Goal: Information Seeking & Learning: Learn about a topic

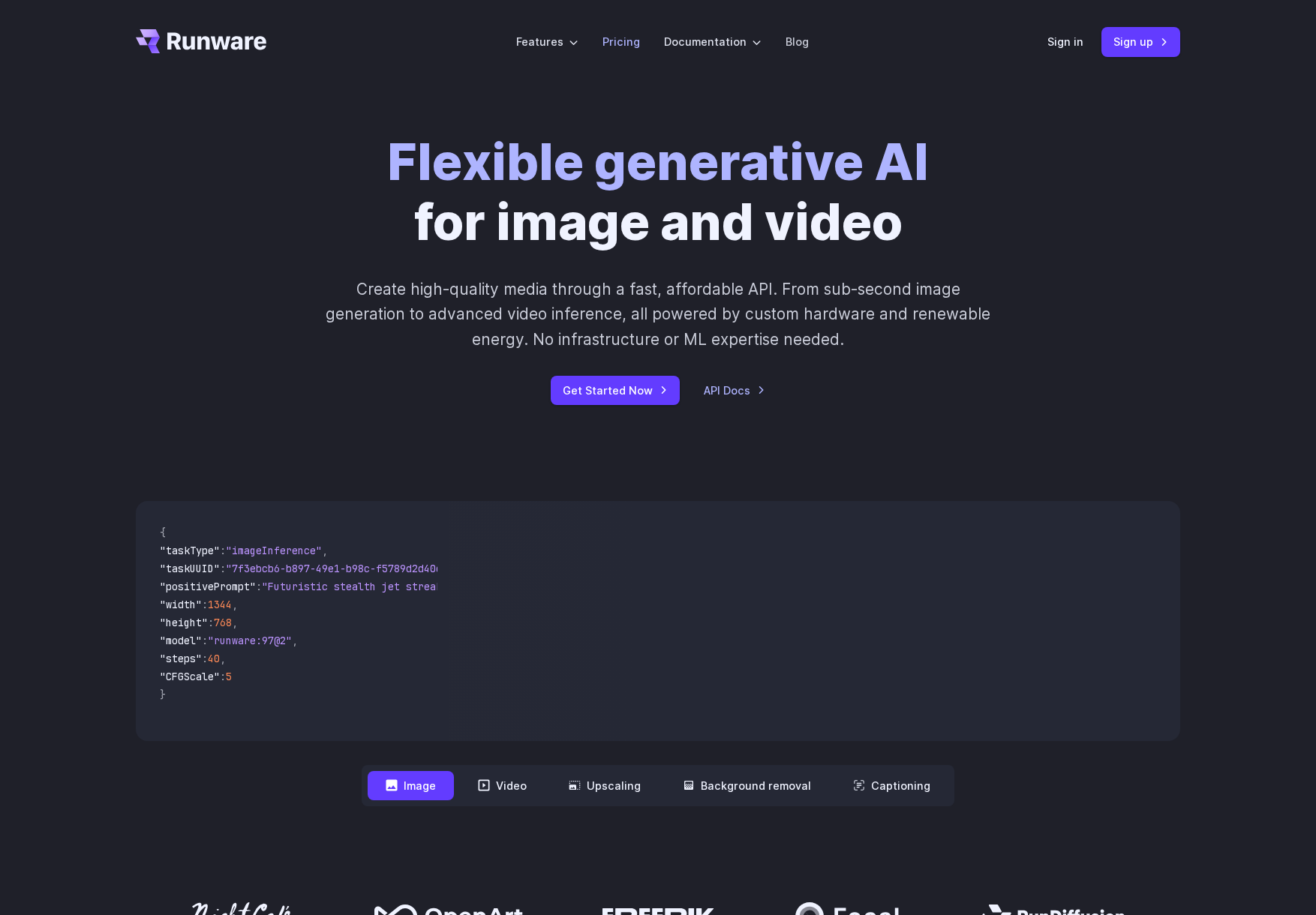
click at [637, 43] on link "Pricing" at bounding box center [621, 41] width 38 height 17
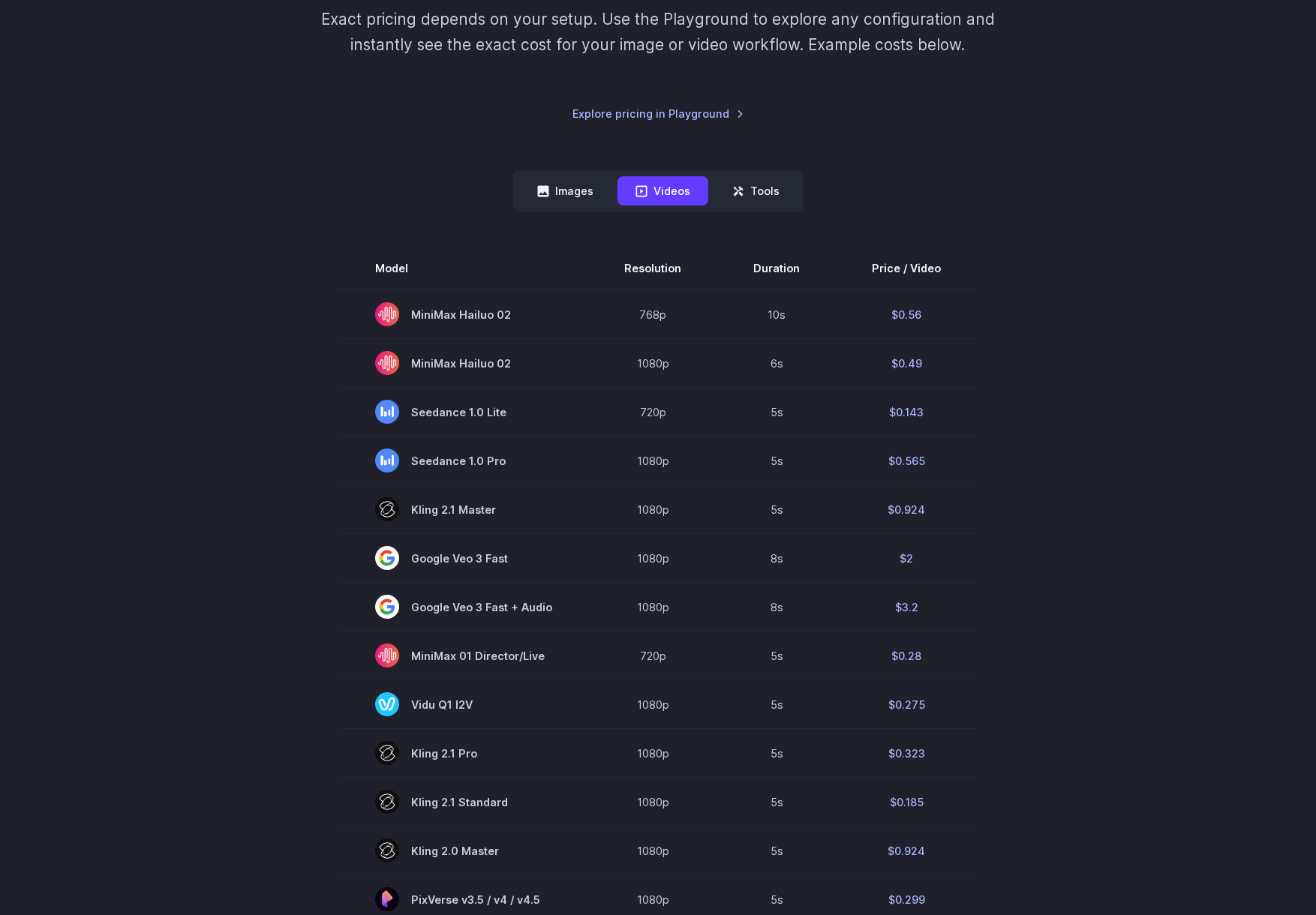
scroll to position [308, 0]
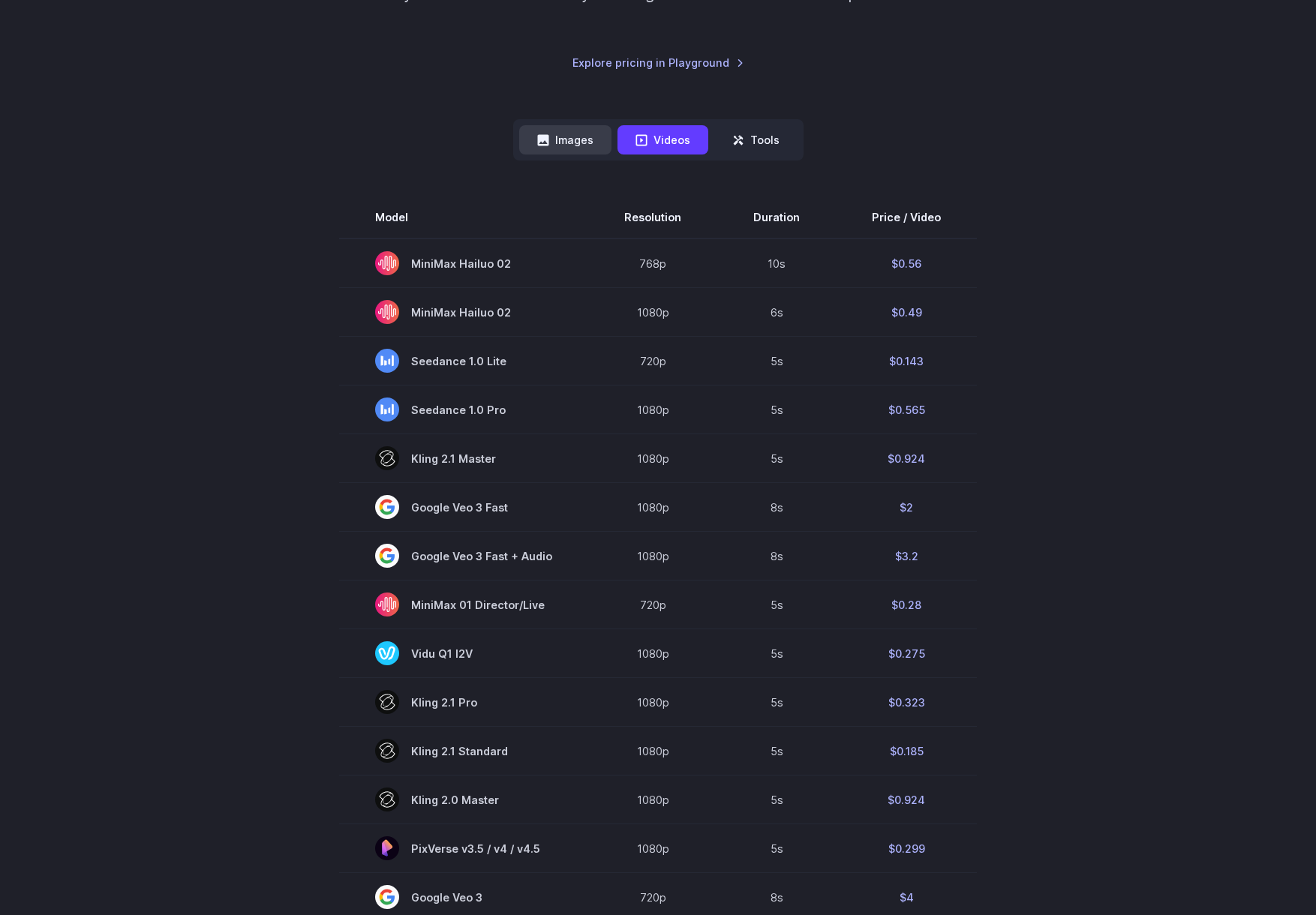
click at [589, 144] on button "Images" at bounding box center [565, 140] width 92 height 29
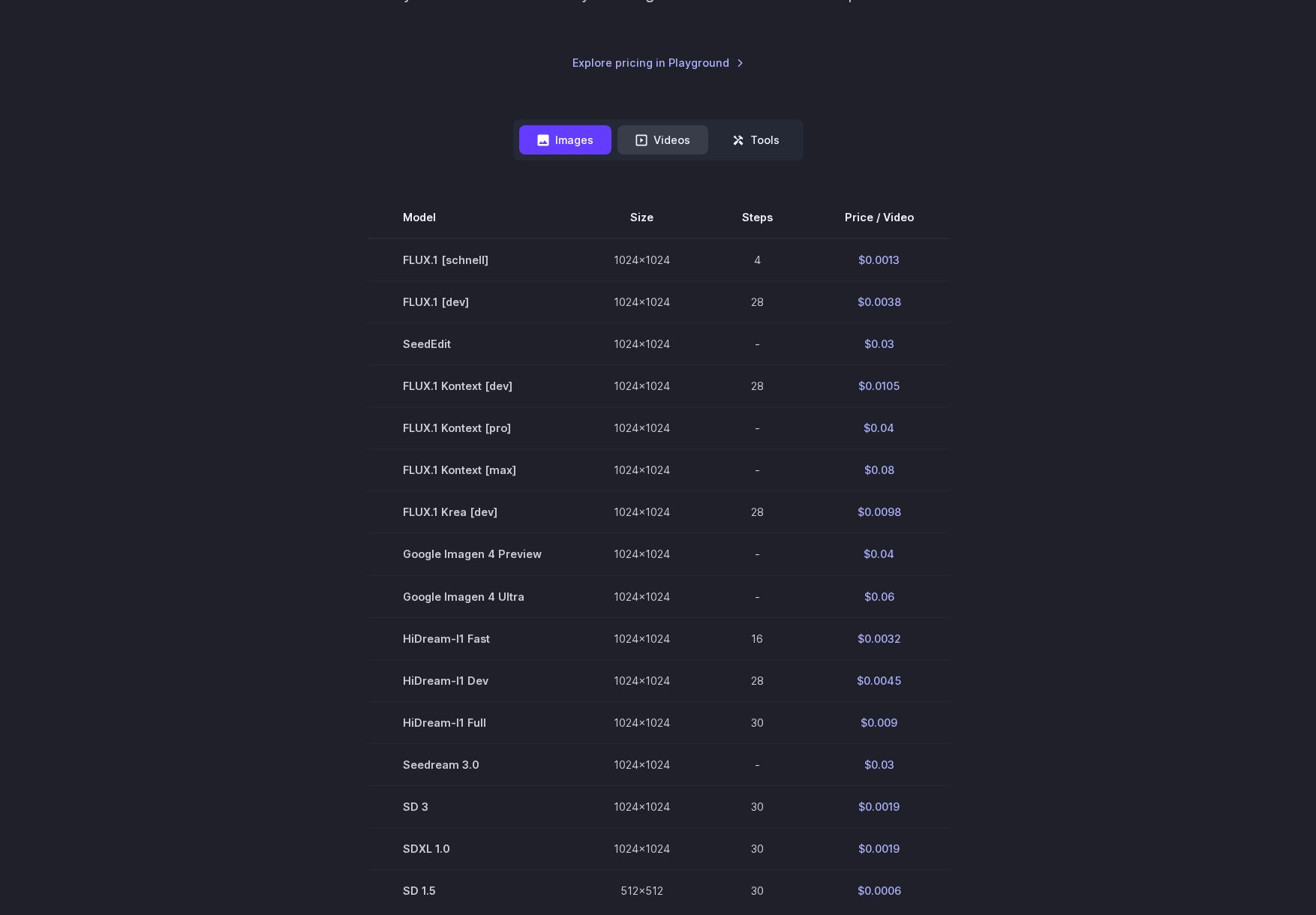
click at [650, 143] on button "Videos" at bounding box center [662, 140] width 91 height 29
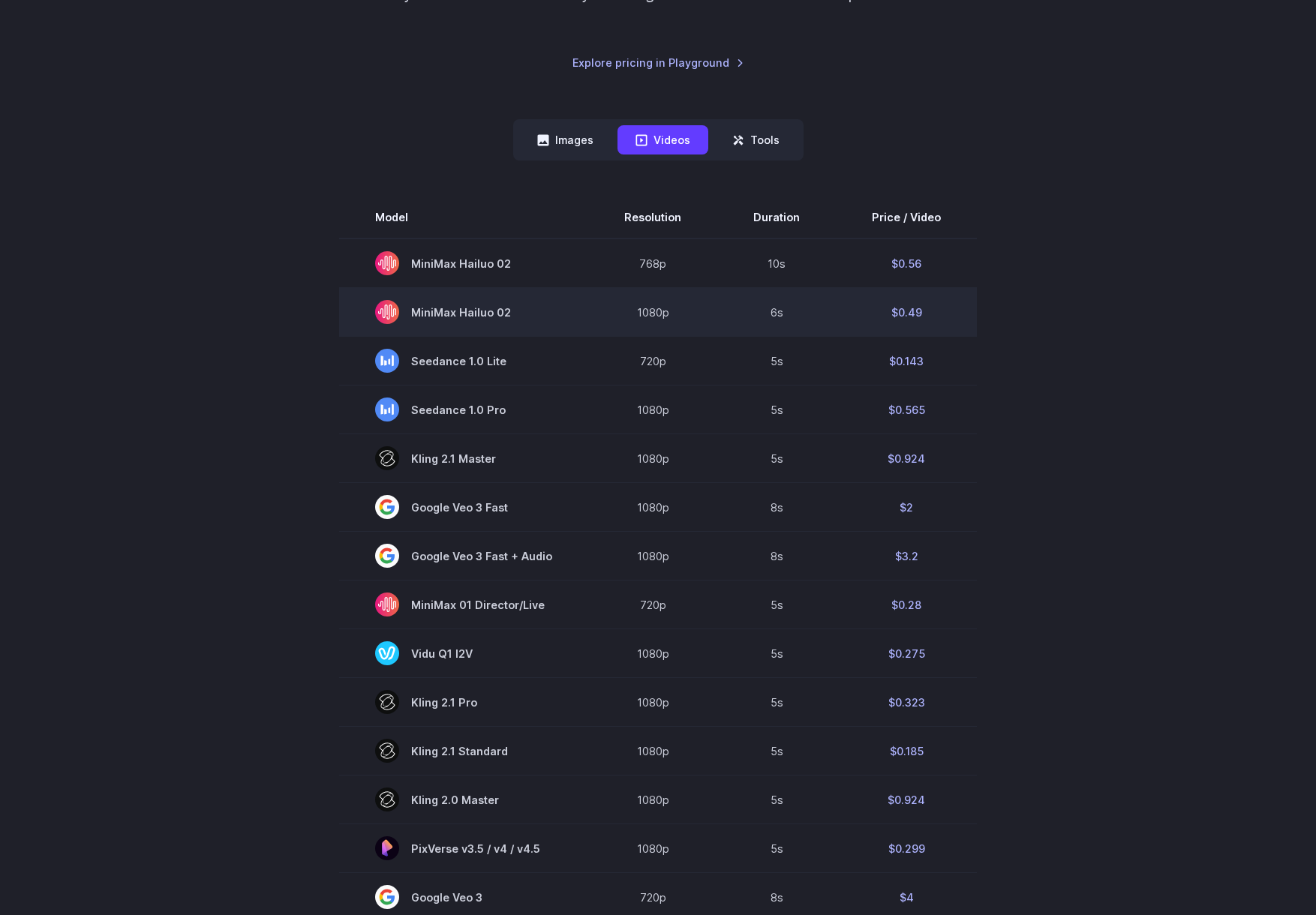
drag, startPoint x: 441, startPoint y: 276, endPoint x: 839, endPoint y: 296, distance: 398.5
click at [839, 296] on tbody "Model Resolution Duration Price / Video MiniMax Hailuo 02 768p 10s $0.56 MiniMa…" at bounding box center [658, 705] width 637 height 1017
click at [839, 296] on td "$0.49" at bounding box center [906, 312] width 141 height 49
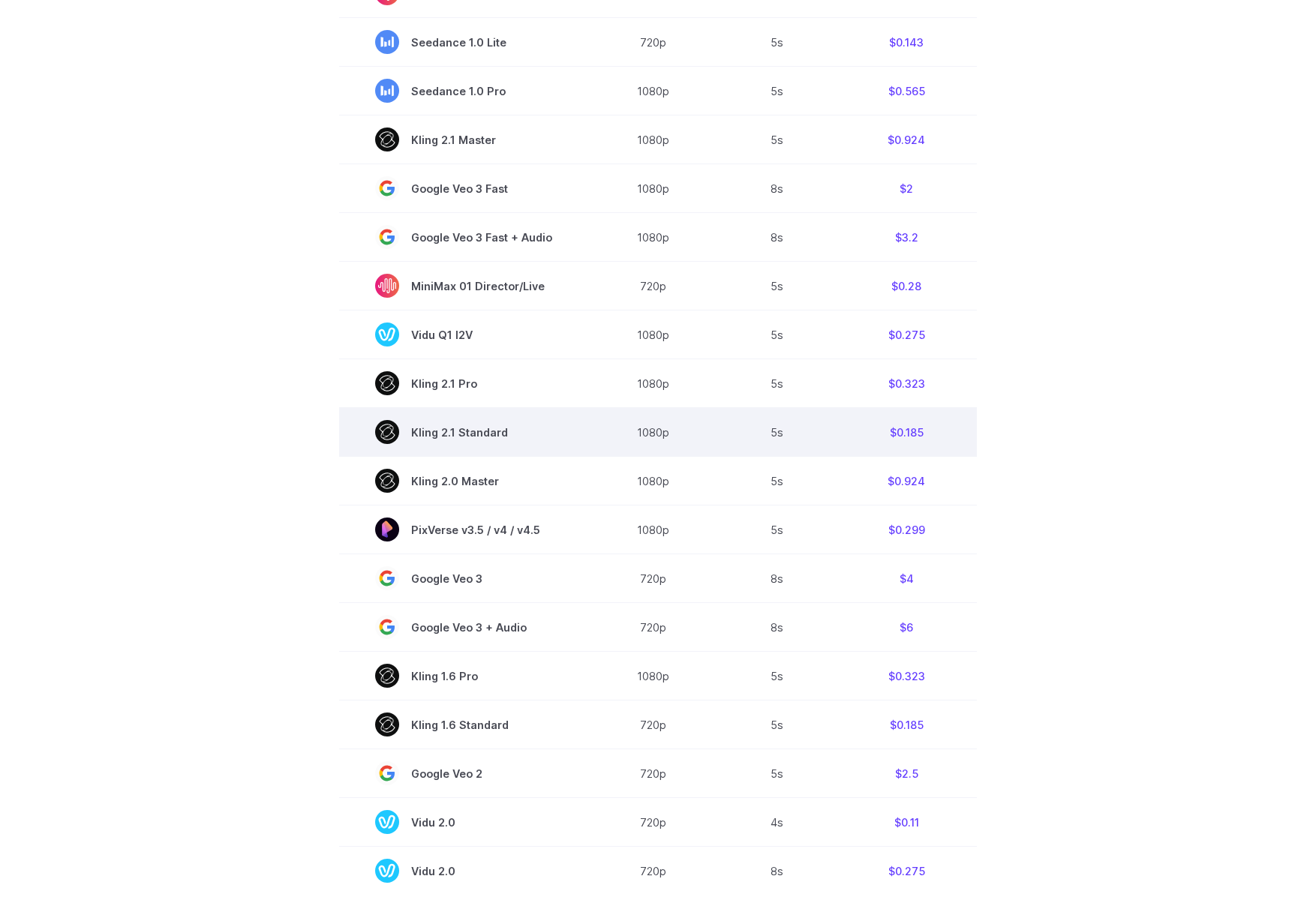
scroll to position [624, 0]
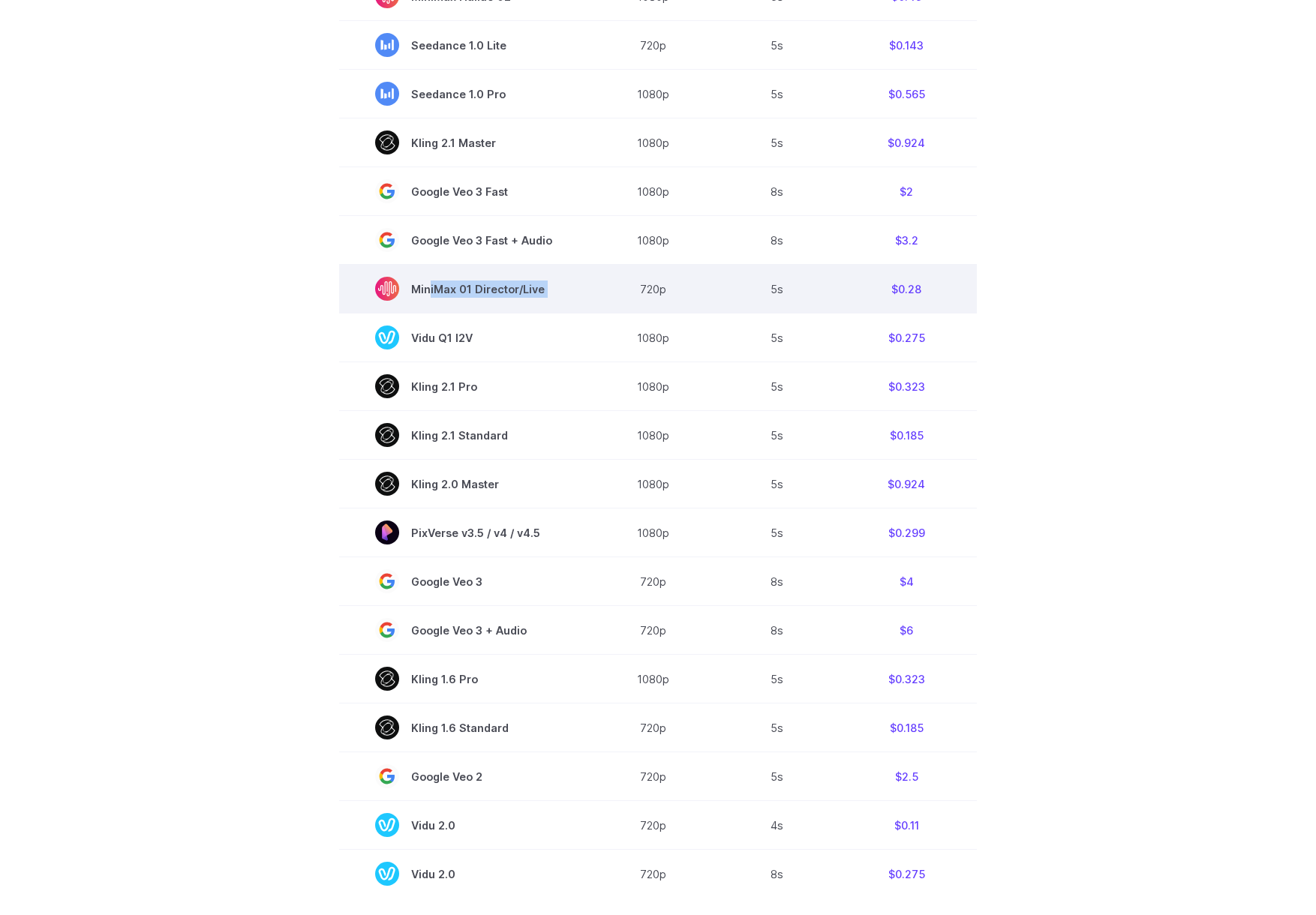
drag, startPoint x: 431, startPoint y: 288, endPoint x: 591, endPoint y: 288, distance: 160.0
click at [591, 288] on tr "MiniMax 01 Director/Live 720p 5s $0.28" at bounding box center [658, 290] width 637 height 49
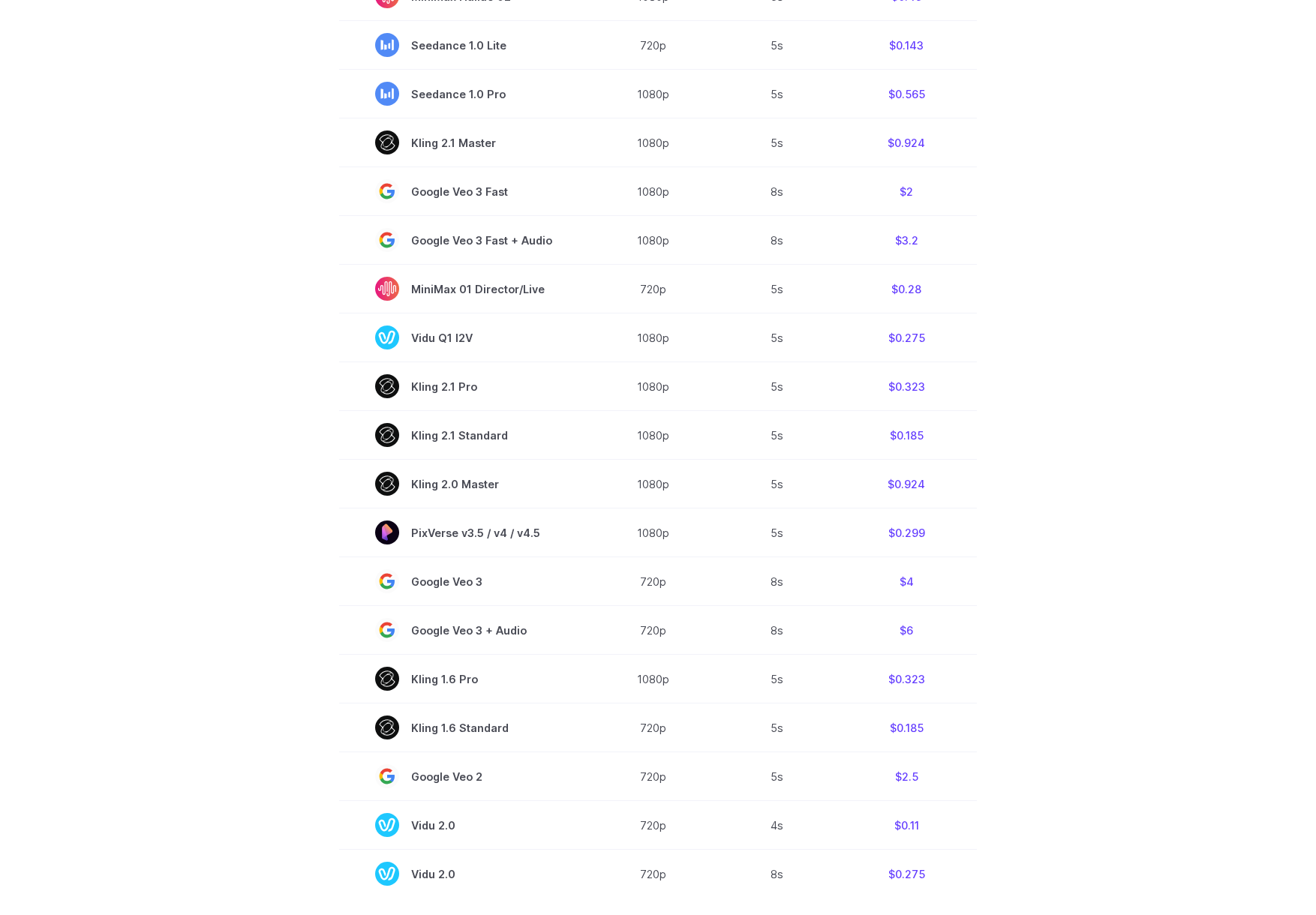
click at [281, 299] on section "Model Resolution Duration Price / Video MiniMax Hailuo 02 768p 10s $0.56 MiniMa…" at bounding box center [658, 389] width 1044 height 1017
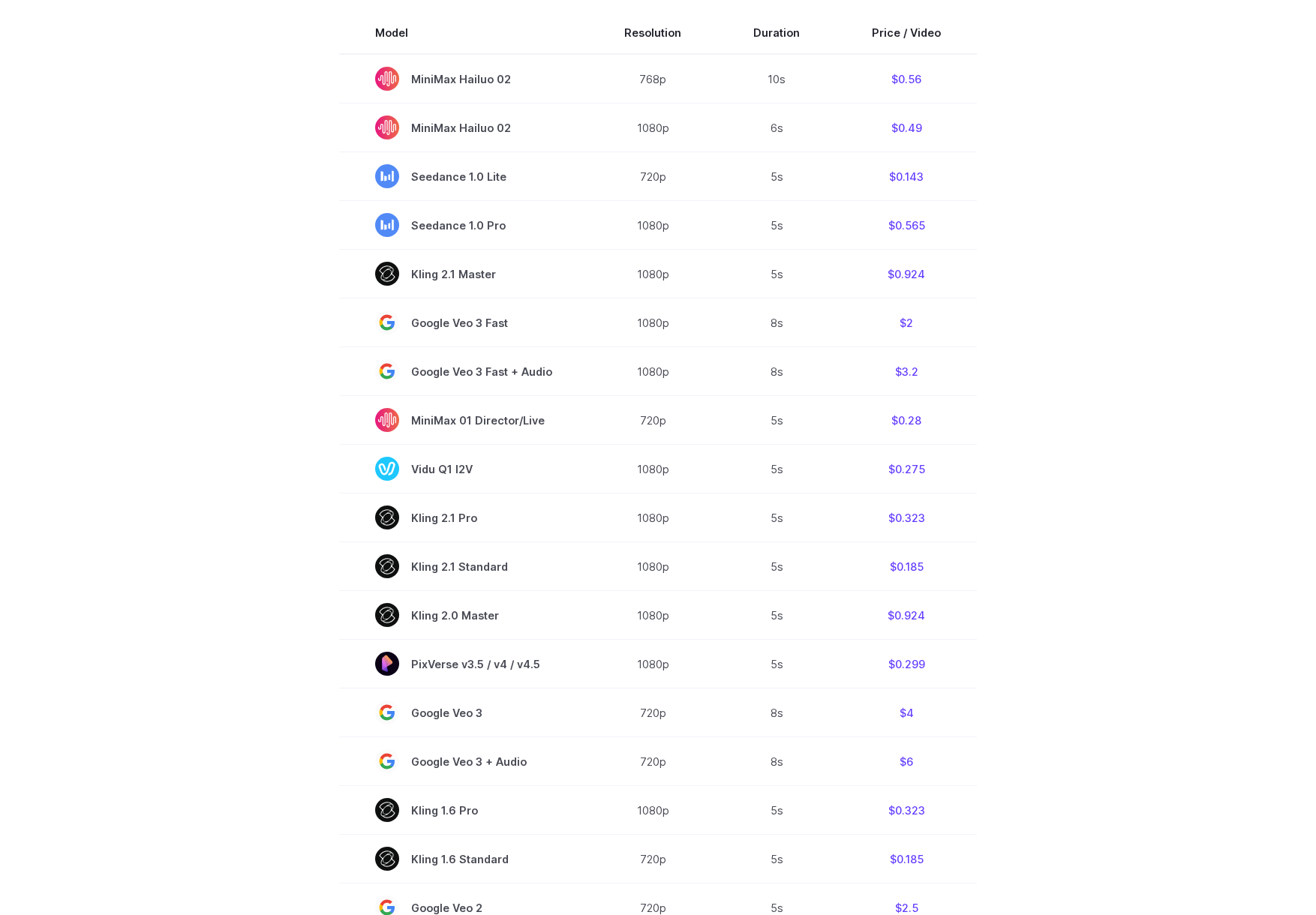
scroll to position [372, 0]
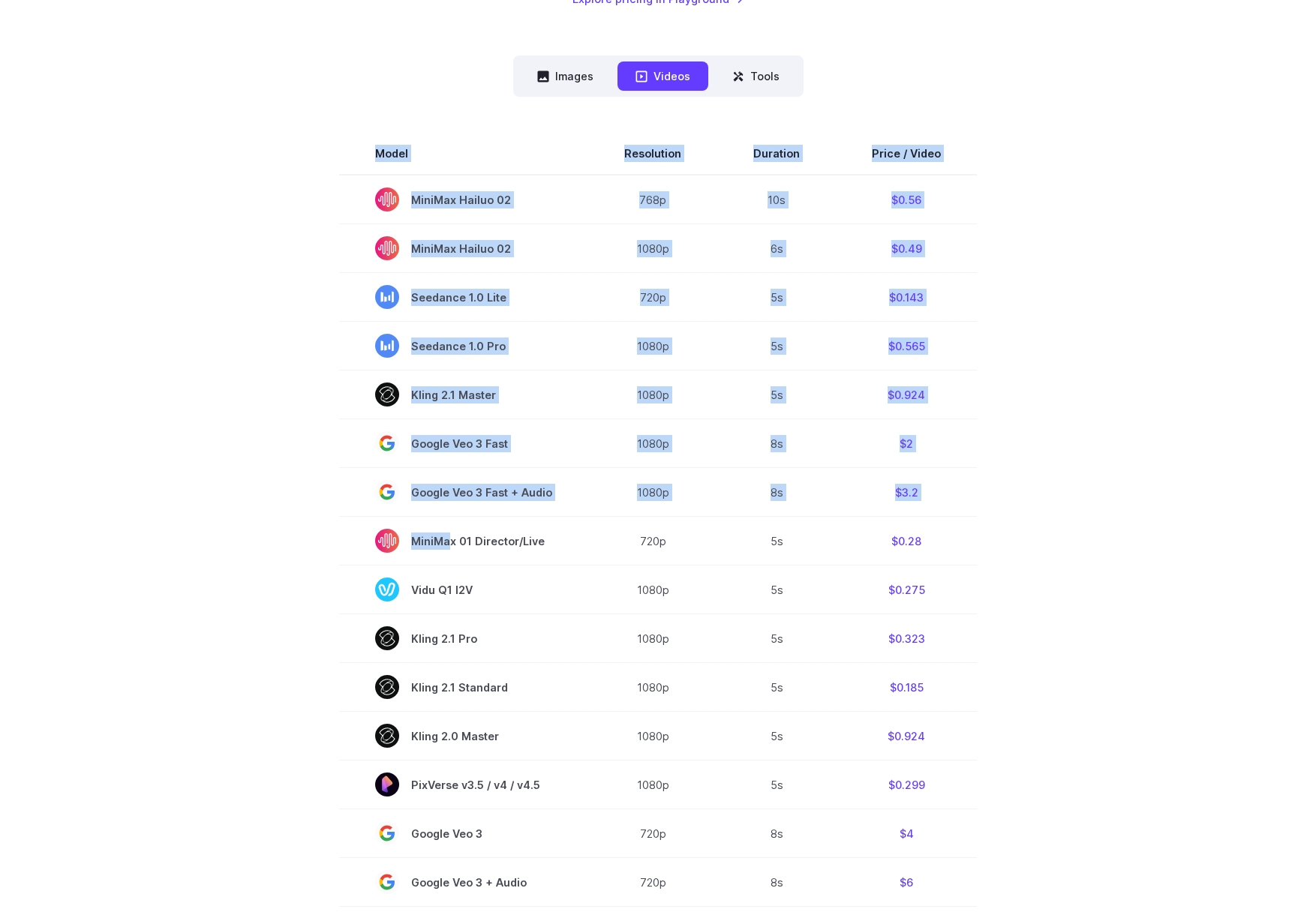
drag, startPoint x: 453, startPoint y: 542, endPoint x: 977, endPoint y: 539, distance: 524.0
click at [977, 539] on section "Model Resolution Duration Price / Video MiniMax Hailuo 02 768p 10s $0.56 MiniMa…" at bounding box center [658, 641] width 1044 height 1017
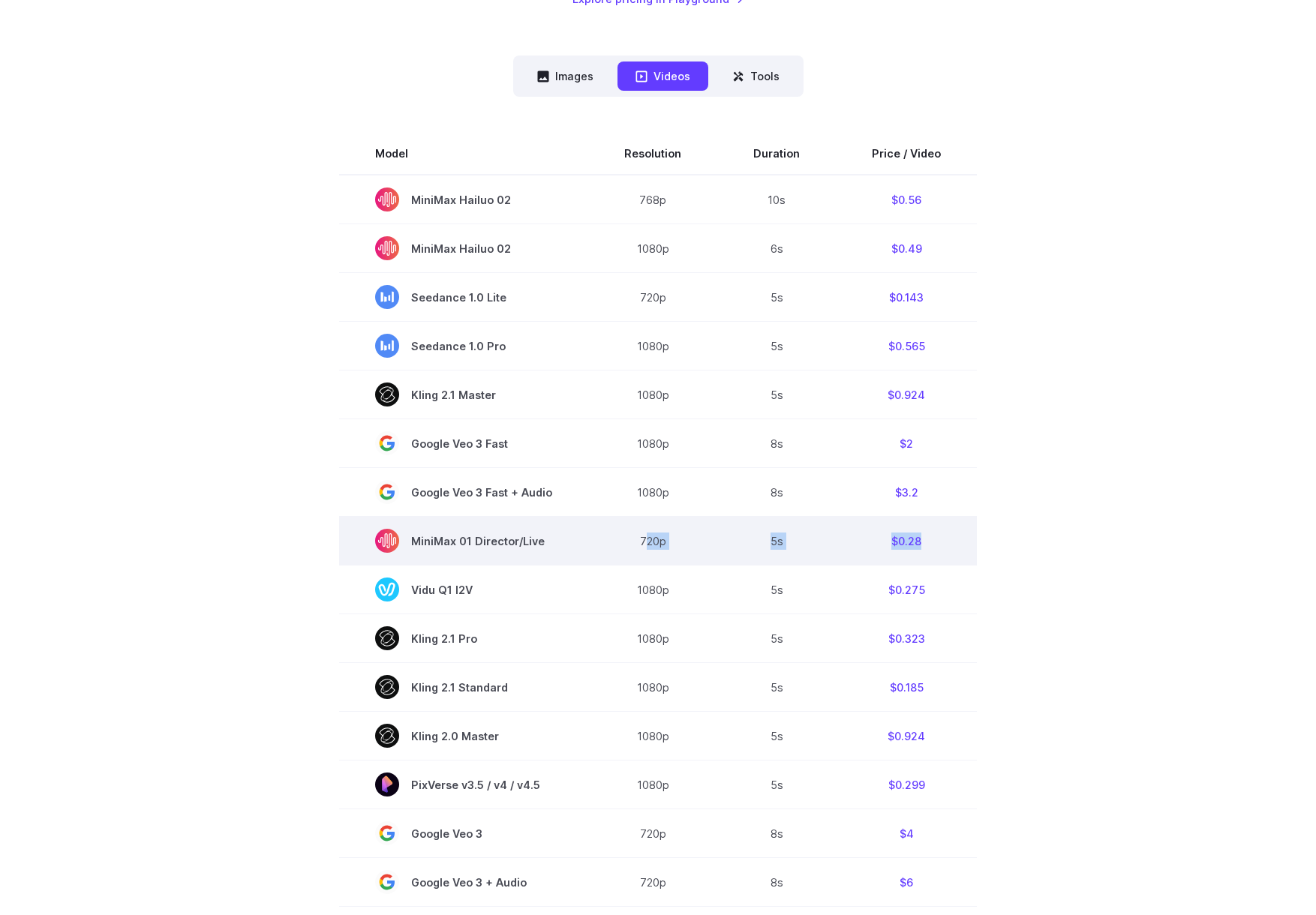
drag, startPoint x: 936, startPoint y: 541, endPoint x: 648, endPoint y: 543, distance: 288.0
click at [648, 543] on tr "MiniMax 01 Director/Live 720p 5s $0.28" at bounding box center [658, 541] width 637 height 49
click at [648, 543] on td "720p" at bounding box center [653, 541] width 129 height 49
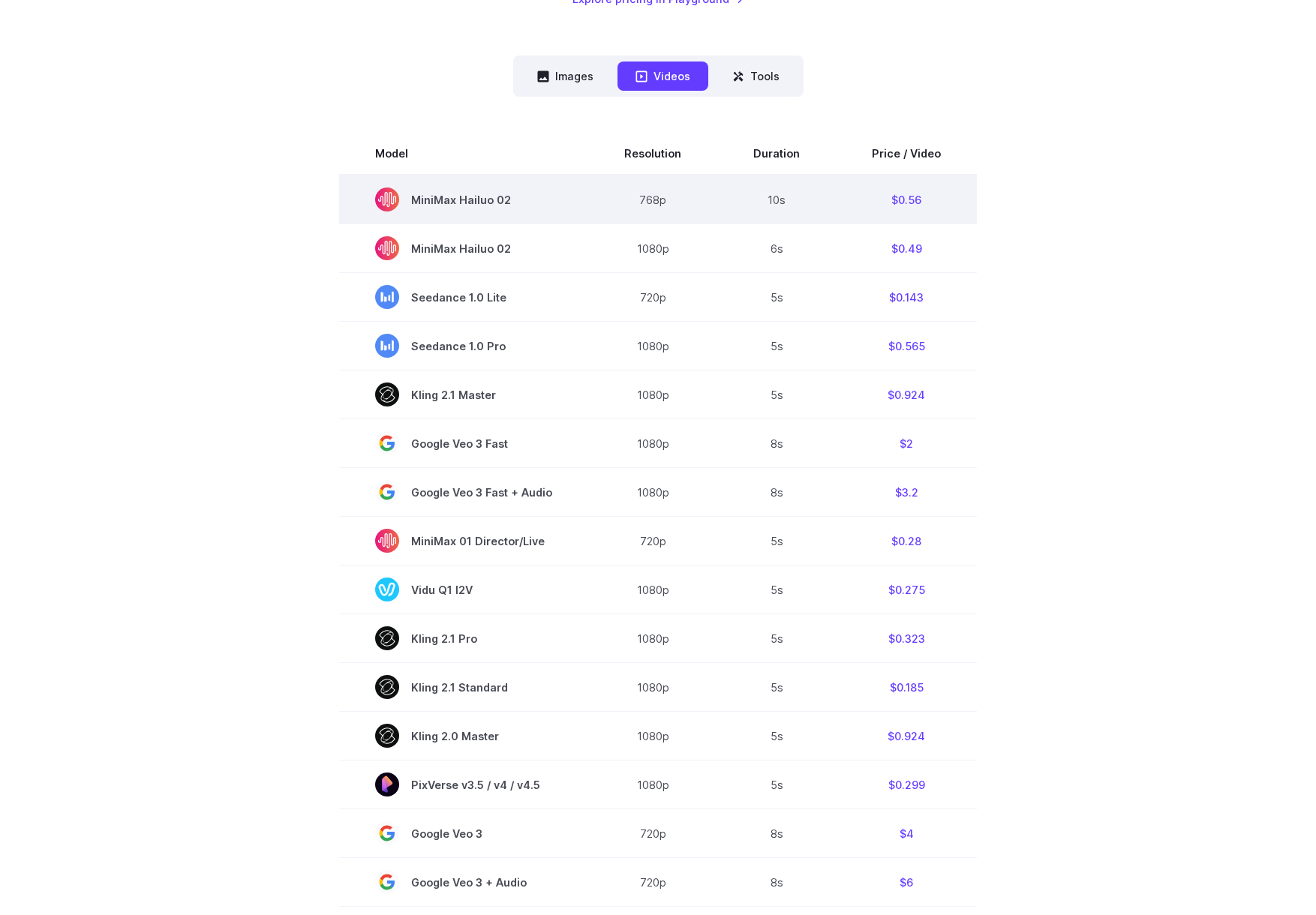
click at [933, 197] on td "$0.56" at bounding box center [906, 199] width 141 height 50
drag, startPoint x: 885, startPoint y: 200, endPoint x: 936, endPoint y: 198, distance: 51.0
click at [936, 198] on td "$0.56" at bounding box center [906, 199] width 141 height 50
